Goal: Information Seeking & Learning: Learn about a topic

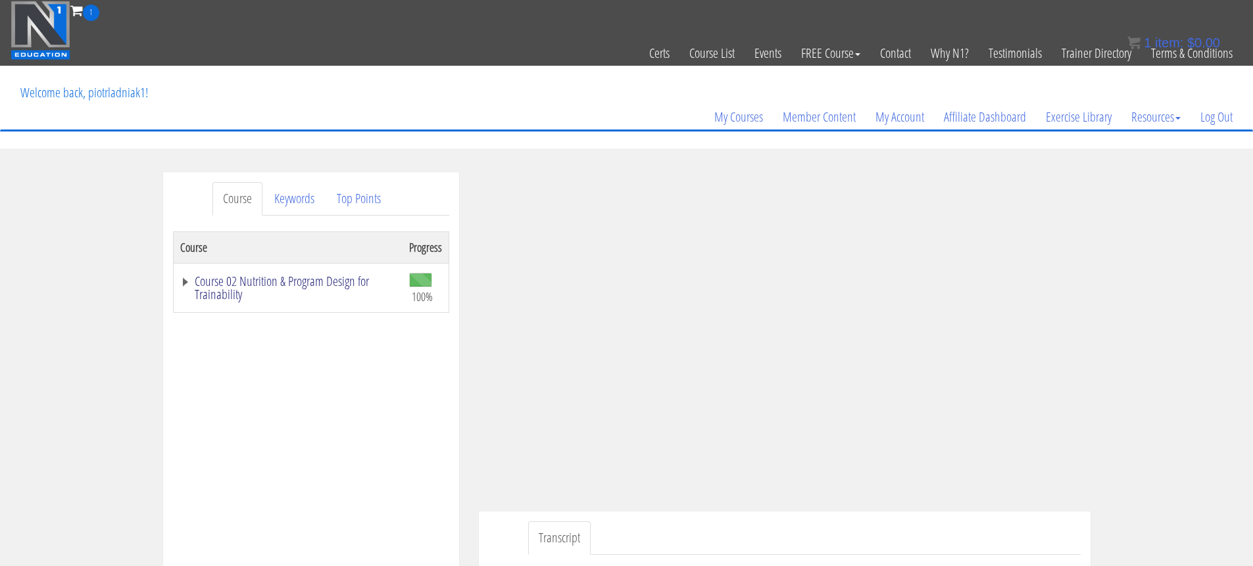
click at [317, 285] on link "Course 02 Nutrition & Program Design for Trainability" at bounding box center [288, 288] width 216 height 26
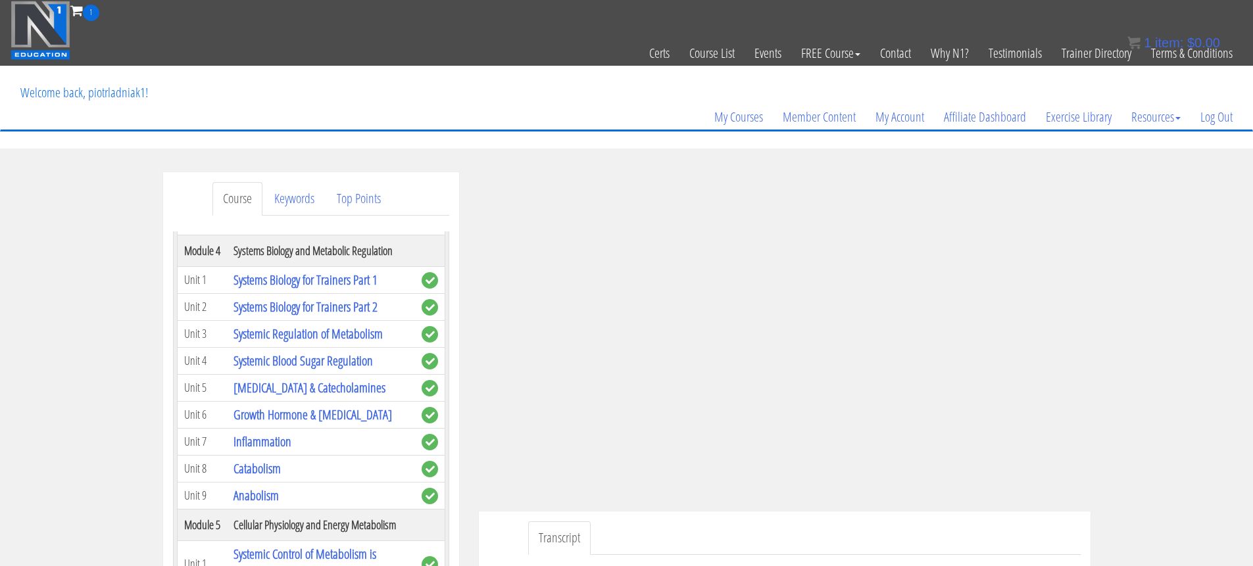
scroll to position [360, 0]
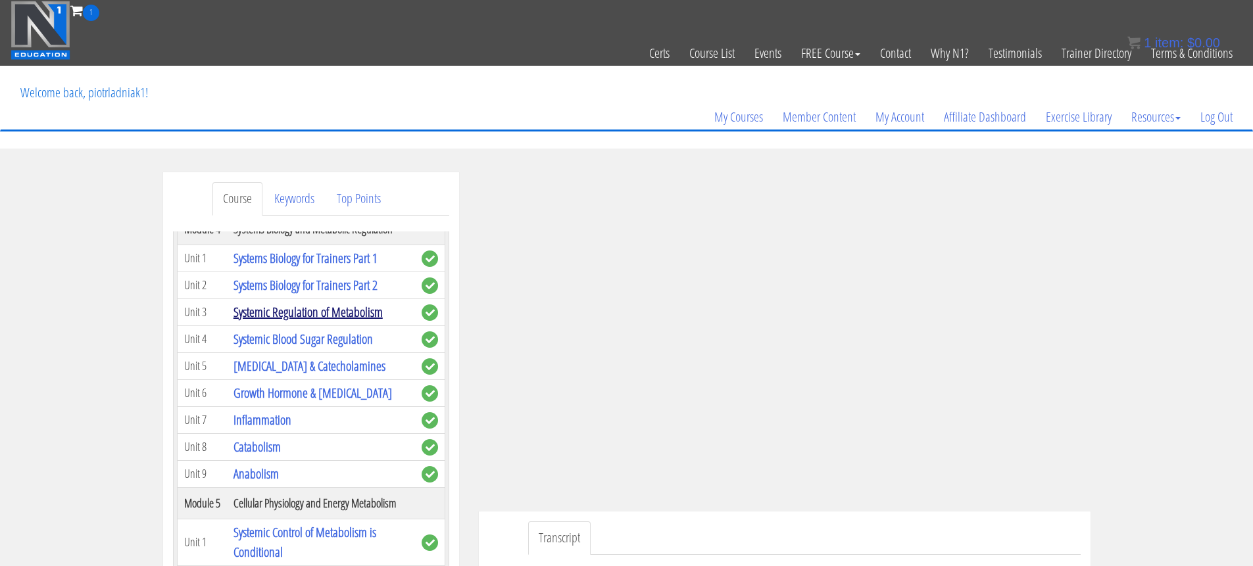
click at [297, 321] on link "Systemic Regulation of Metabolism" at bounding box center [308, 312] width 149 height 18
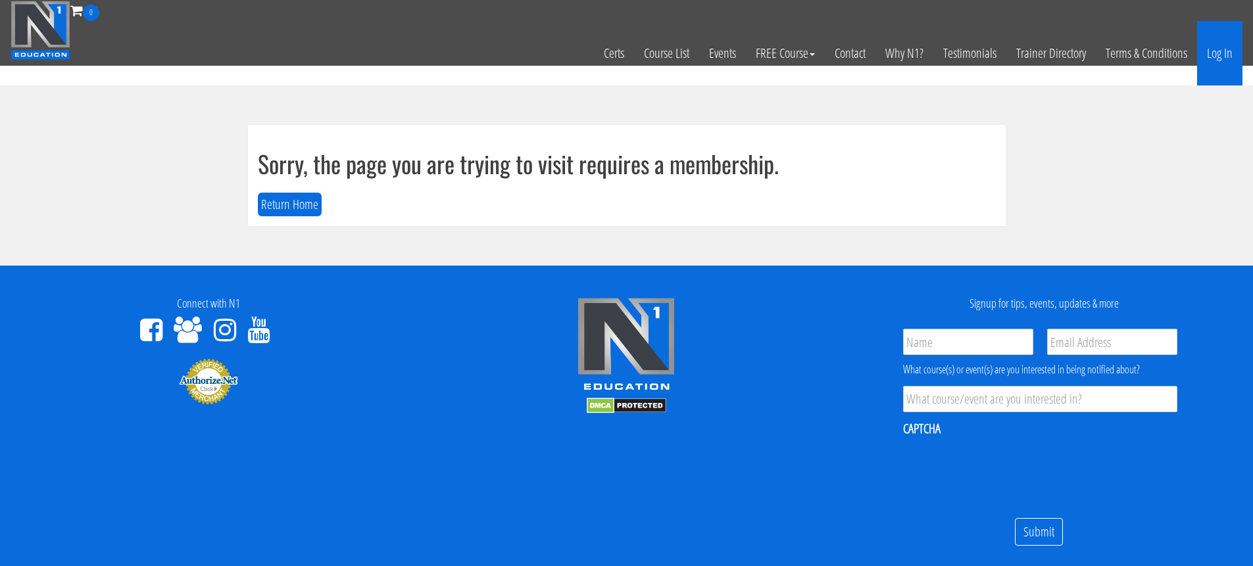
click at [1229, 56] on link "Log In" at bounding box center [1219, 53] width 45 height 64
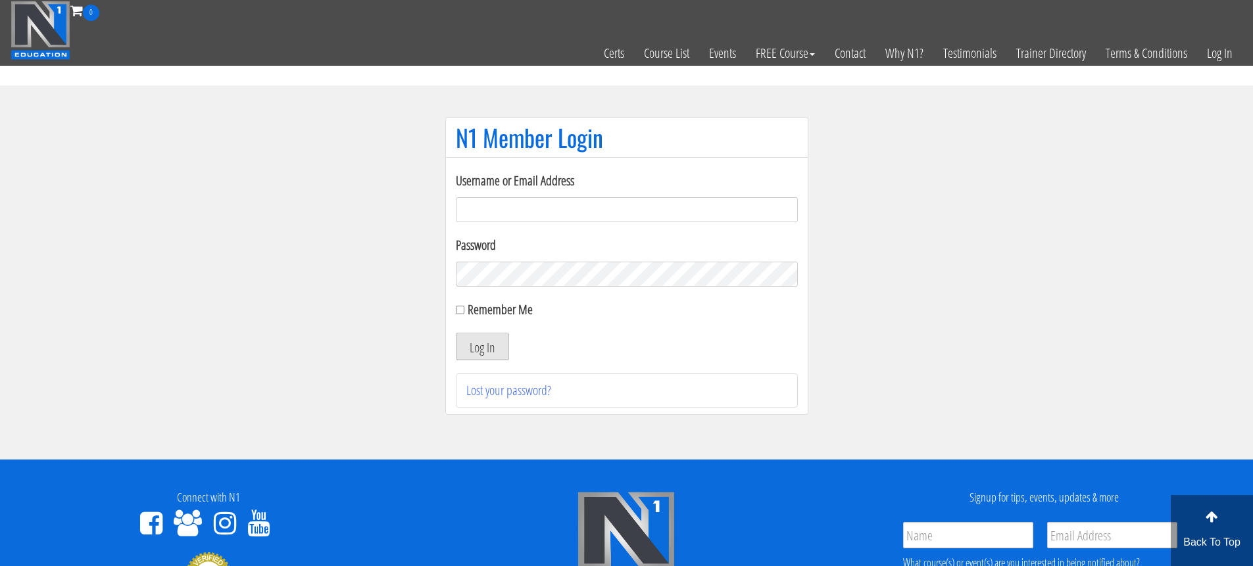
type input "piotrladniak1@gmail.com"
click at [501, 348] on button "Log In" at bounding box center [482, 347] width 53 height 28
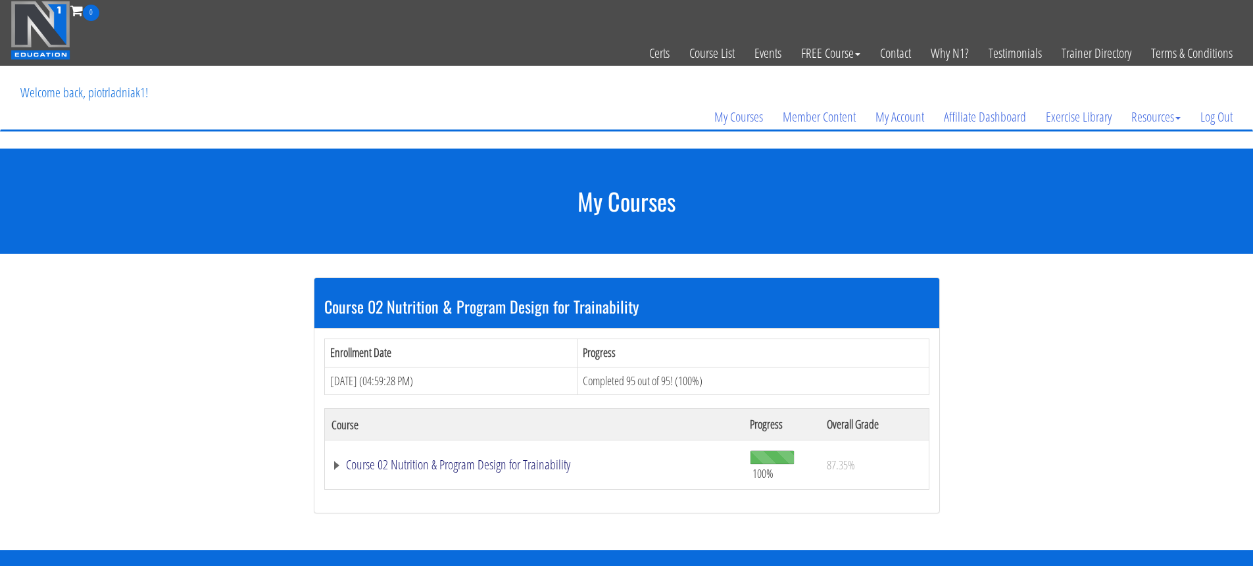
click at [388, 470] on link "Course 02 Nutrition & Program Design for Trainability" at bounding box center [535, 464] width 406 height 13
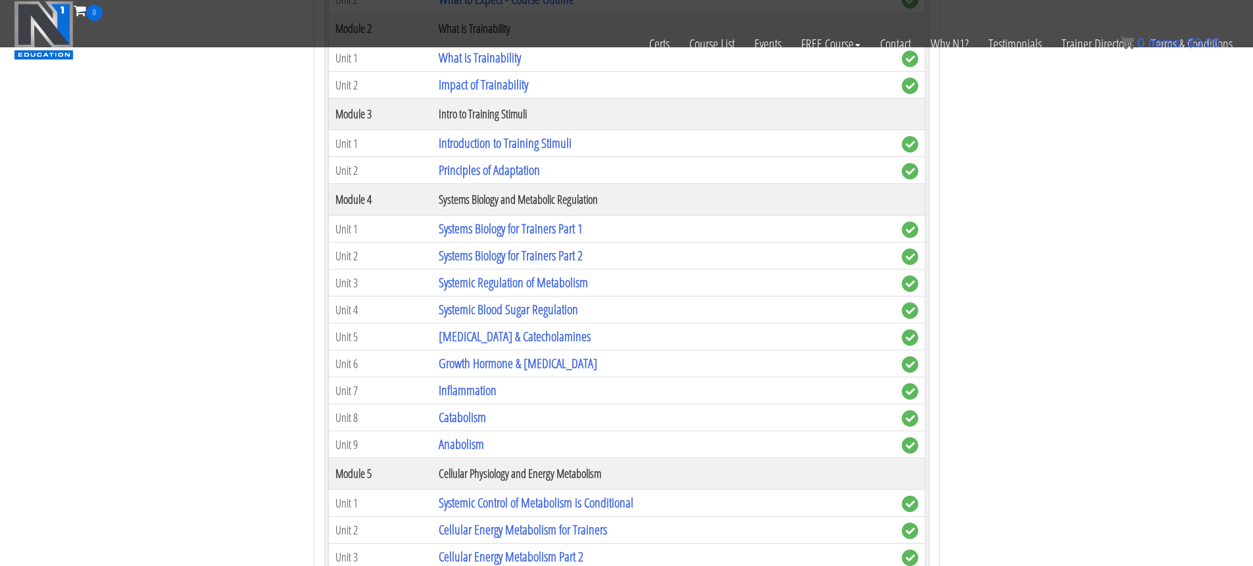
scroll to position [485, 0]
click at [512, 283] on link "Systemic Regulation of Metabolism" at bounding box center [513, 281] width 149 height 18
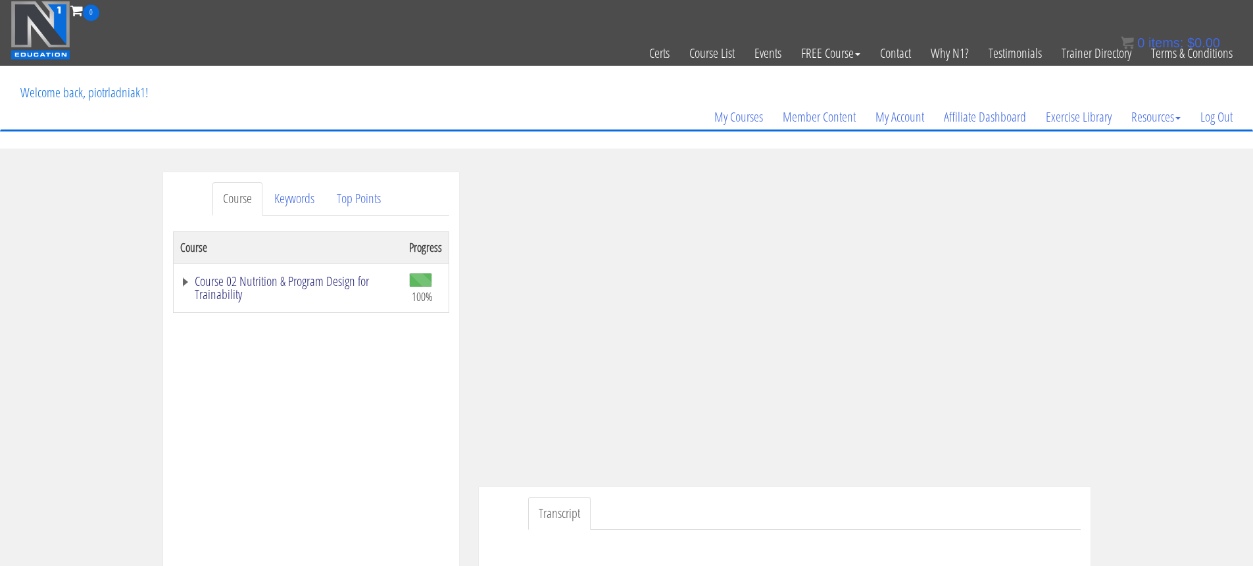
click at [335, 284] on link "Course 02 Nutrition & Program Design for Trainability" at bounding box center [288, 288] width 216 height 26
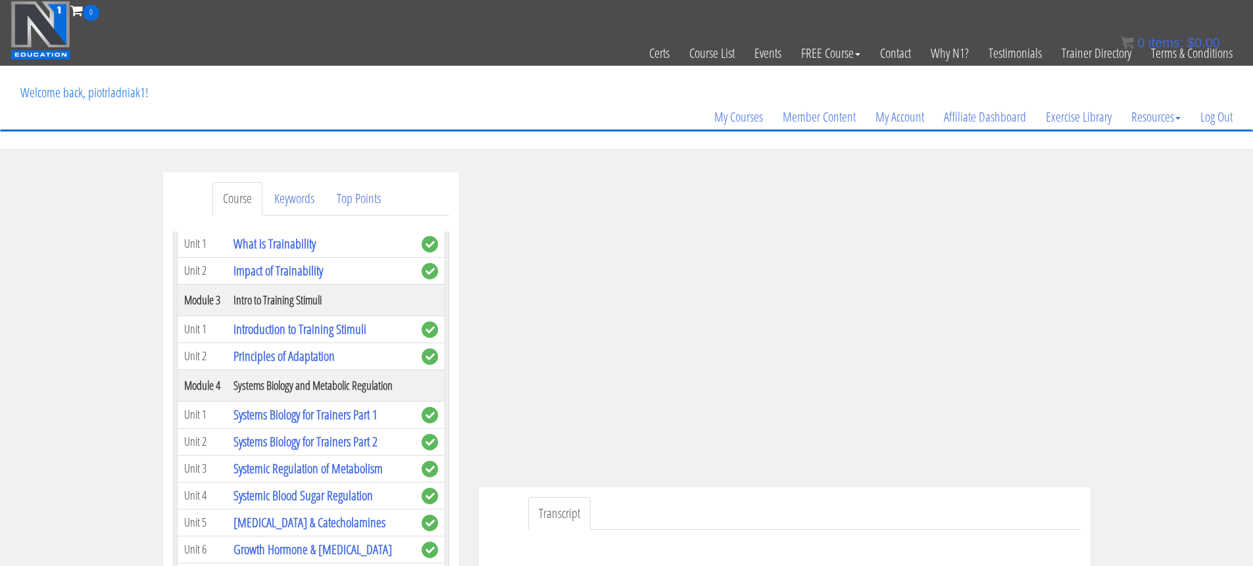
scroll to position [382, 0]
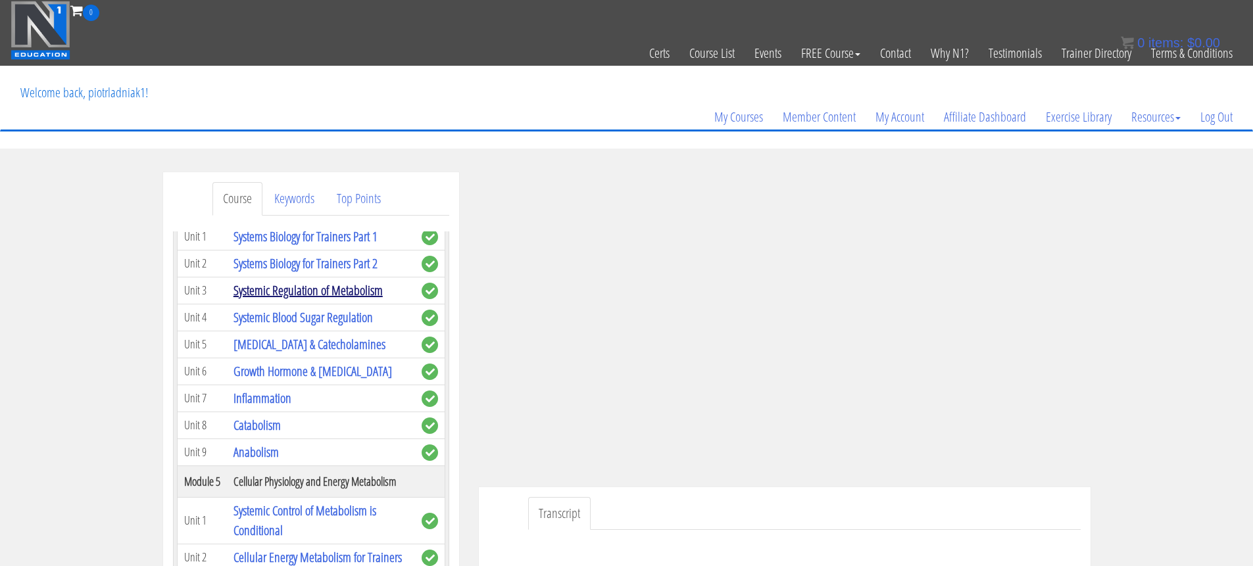
click at [322, 299] on link "Systemic Regulation of Metabolism" at bounding box center [308, 291] width 149 height 18
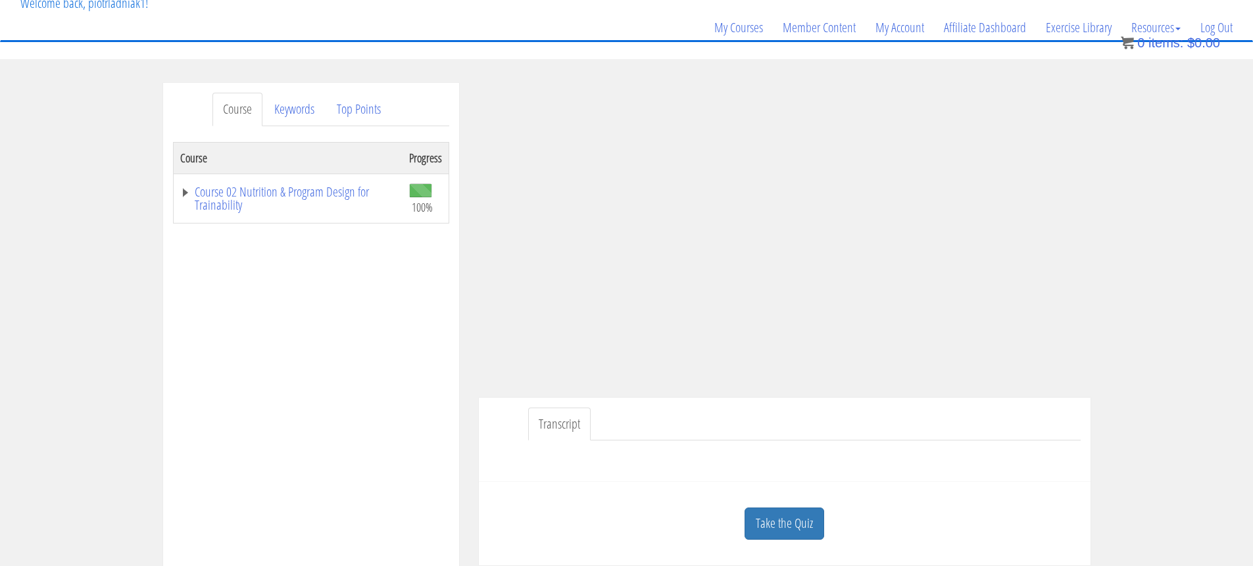
scroll to position [87, 0]
click at [300, 191] on link "Course 02 Nutrition & Program Design for Trainability" at bounding box center [288, 201] width 216 height 26
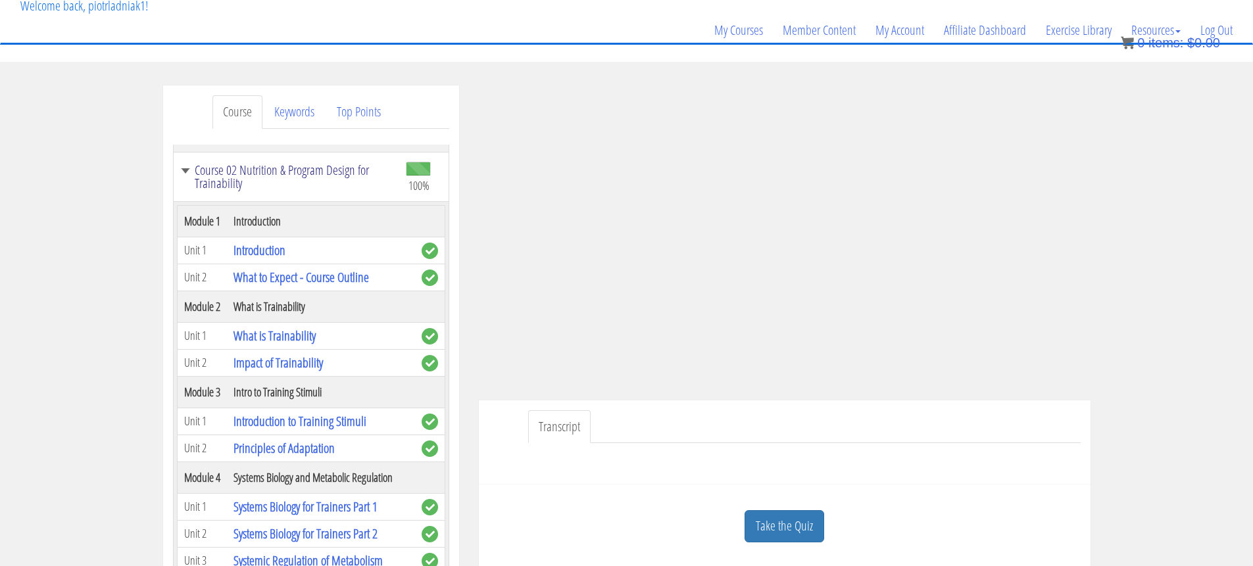
scroll to position [103, 0]
